Goal: Information Seeking & Learning: Learn about a topic

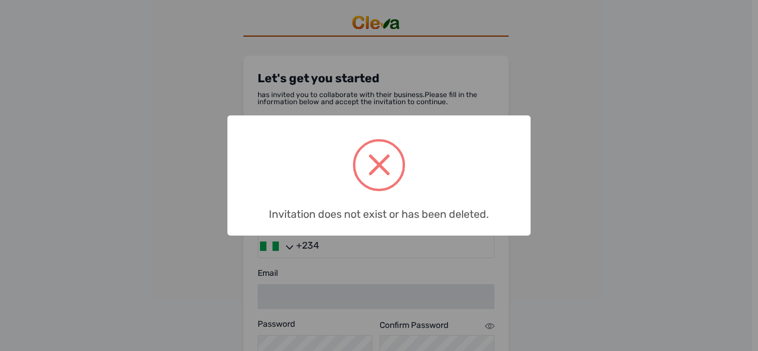
click at [383, 181] on span at bounding box center [378, 165] width 47 height 47
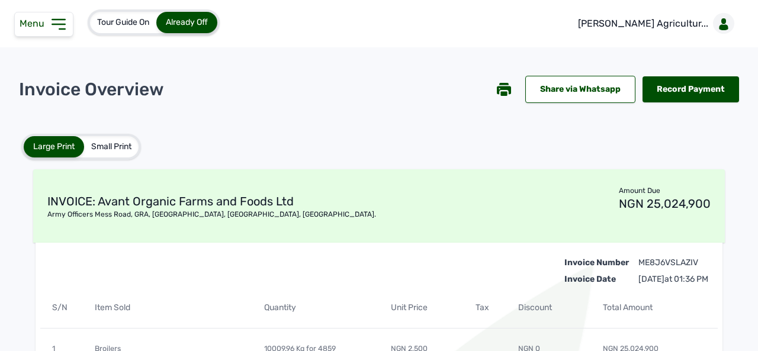
click at [35, 19] on span "Menu" at bounding box center [35, 23] width 30 height 11
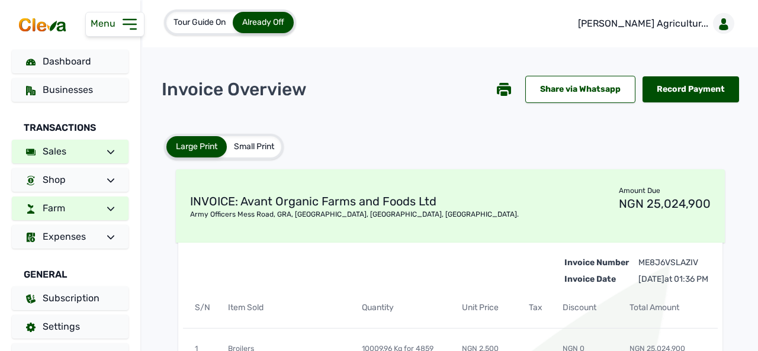
click at [110, 208] on link "Farm" at bounding box center [70, 209] width 117 height 24
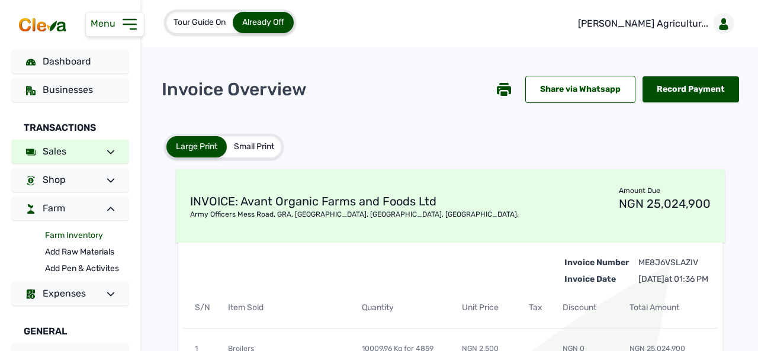
click at [96, 235] on link "Farm Inventory" at bounding box center [86, 235] width 83 height 17
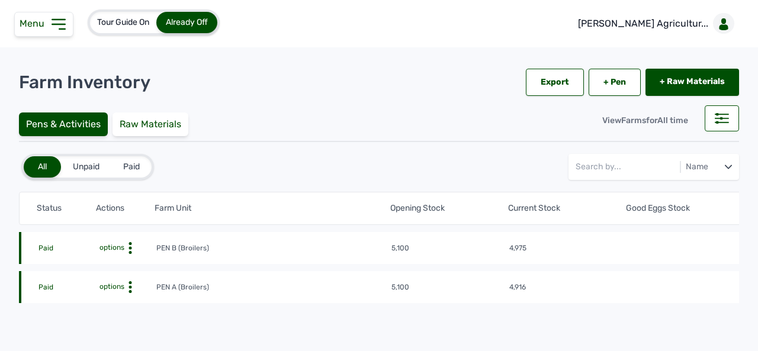
click at [131, 254] on icon at bounding box center [130, 248] width 12 height 12
click at [115, 310] on div "Farm Activities" at bounding box center [112, 305] width 84 height 14
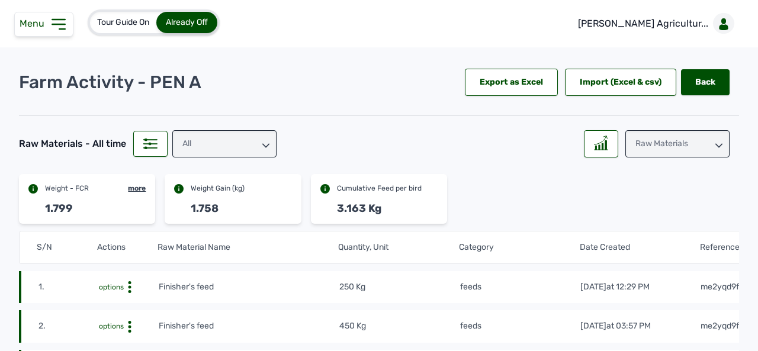
click at [263, 148] on icon at bounding box center [265, 145] width 7 height 7
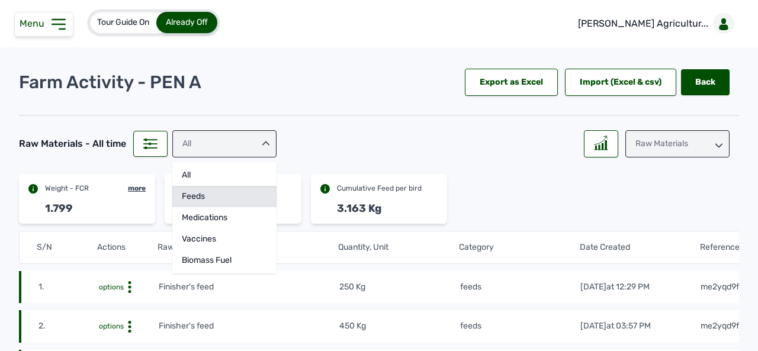
click at [206, 207] on div "feeds" at bounding box center [224, 217] width 104 height 21
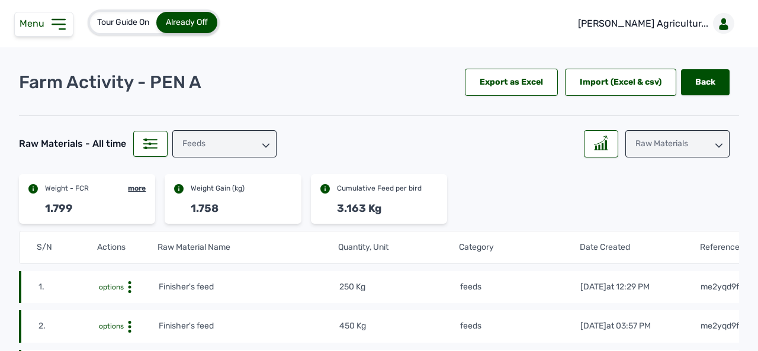
click at [717, 153] on div "Raw Materials" at bounding box center [677, 143] width 104 height 27
click at [544, 198] on div "Weight - FCR more 1.799 Weight Gain (kg) 1.758 Cumulative Feed per bird 3.163 Kg" at bounding box center [379, 199] width 720 height 50
click at [598, 148] on icon at bounding box center [601, 143] width 14 height 15
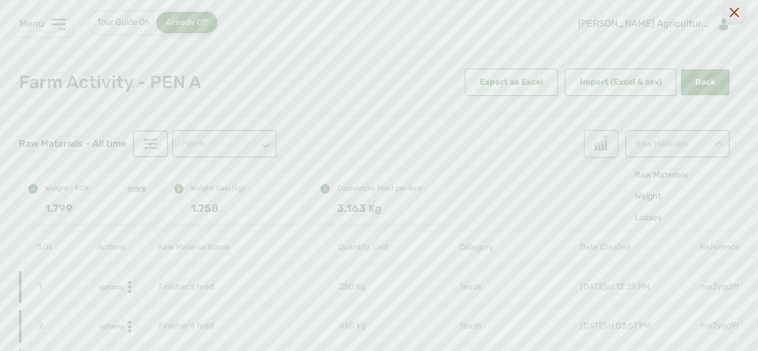
click at [733, 16] on icon at bounding box center [734, 12] width 9 height 9
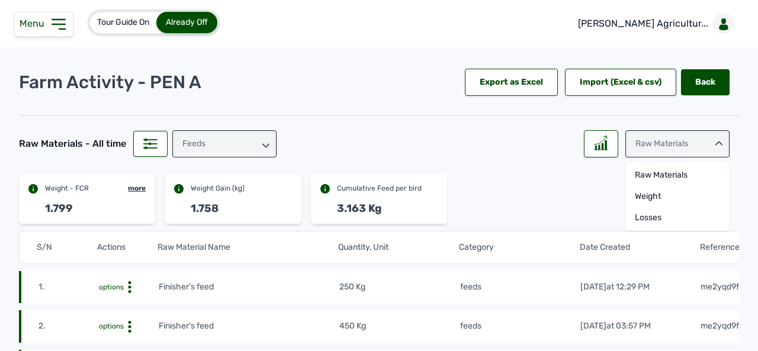
click at [647, 219] on div "Losses" at bounding box center [677, 217] width 104 height 21
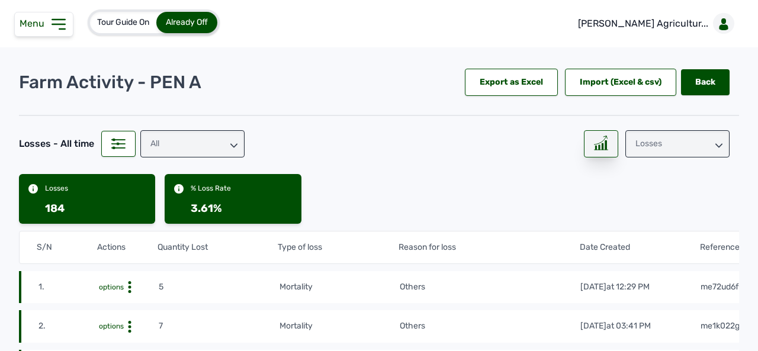
click at [595, 150] on line at bounding box center [602, 150] width 14 height 0
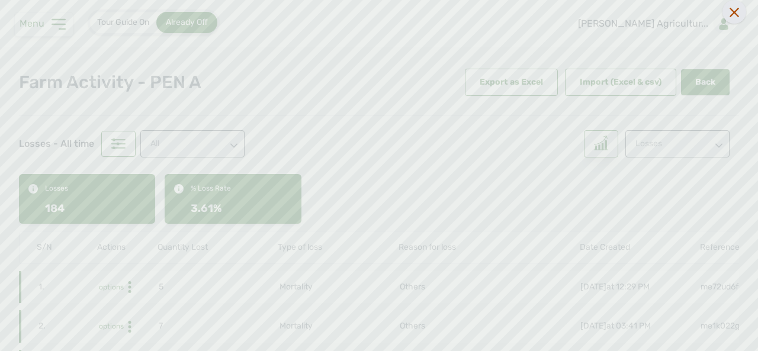
click at [734, 13] on icon at bounding box center [734, 12] width 9 height 9
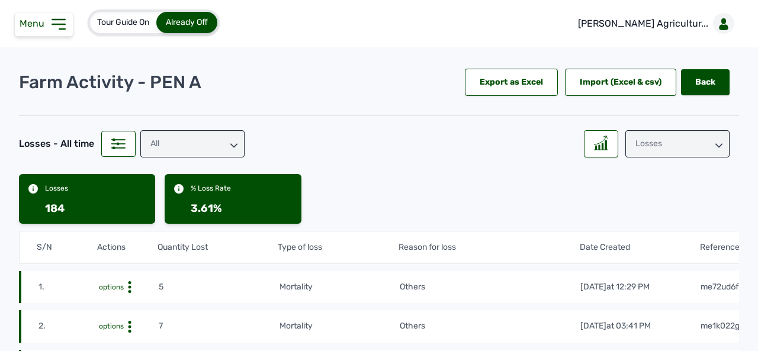
click at [715, 144] on icon at bounding box center [718, 146] width 7 height 4
click at [644, 207] on div "Weight" at bounding box center [677, 217] width 104 height 21
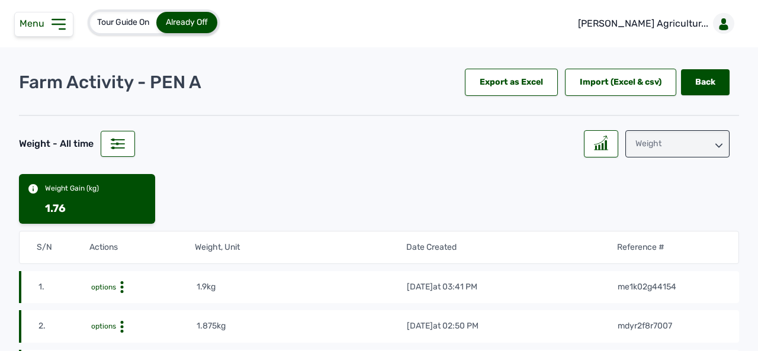
click at [718, 150] on div "Weight" at bounding box center [677, 143] width 104 height 27
click at [644, 207] on div "Weight" at bounding box center [677, 217] width 104 height 21
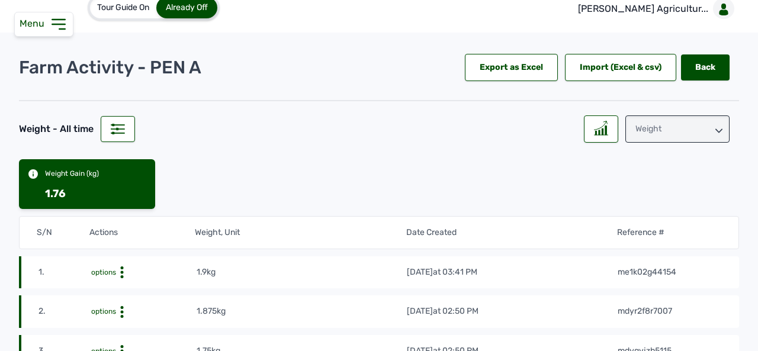
scroll to position [14, 0]
